Goal: Task Accomplishment & Management: Manage account settings

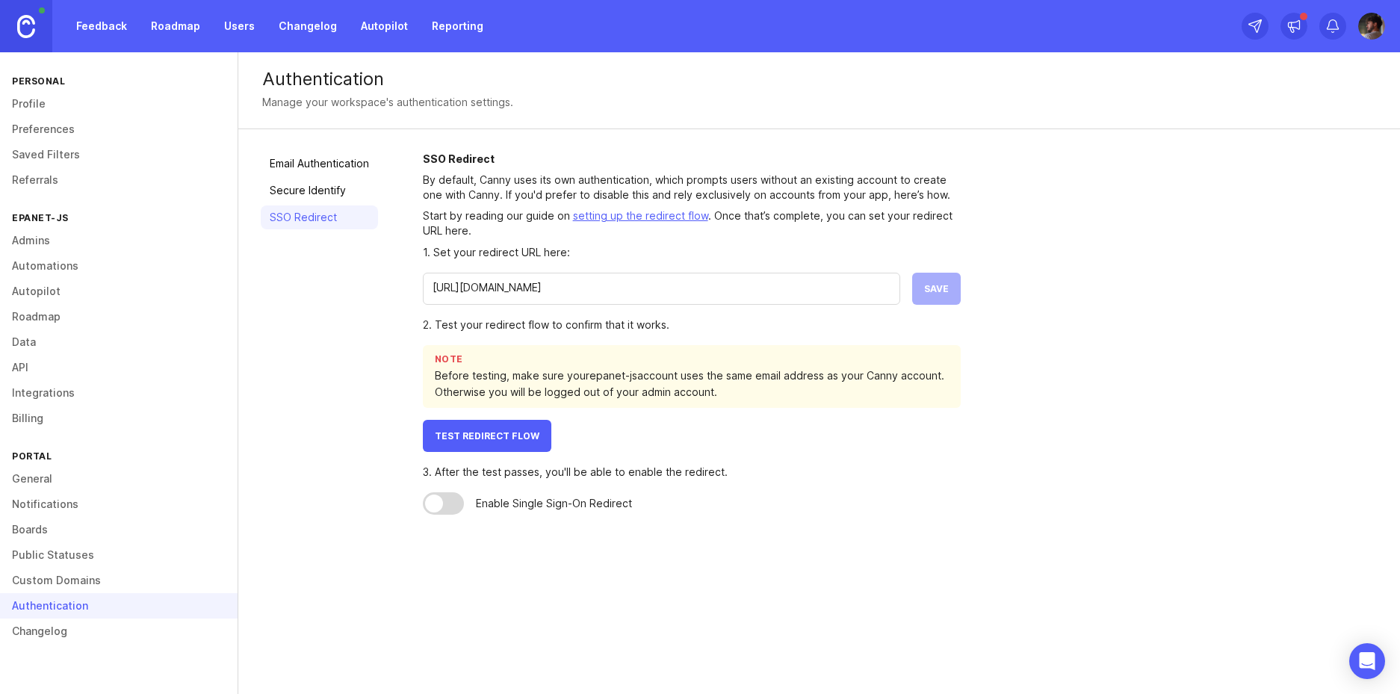
click at [1375, 34] on img at bounding box center [1371, 26] width 27 height 27
click at [1026, 446] on div "SSO Redirect By default, Canny uses its own authentication, which prompts users…" at bounding box center [900, 333] width 955 height 363
click at [451, 503] on div at bounding box center [443, 503] width 41 height 22
